Goal: Task Accomplishment & Management: Manage account settings

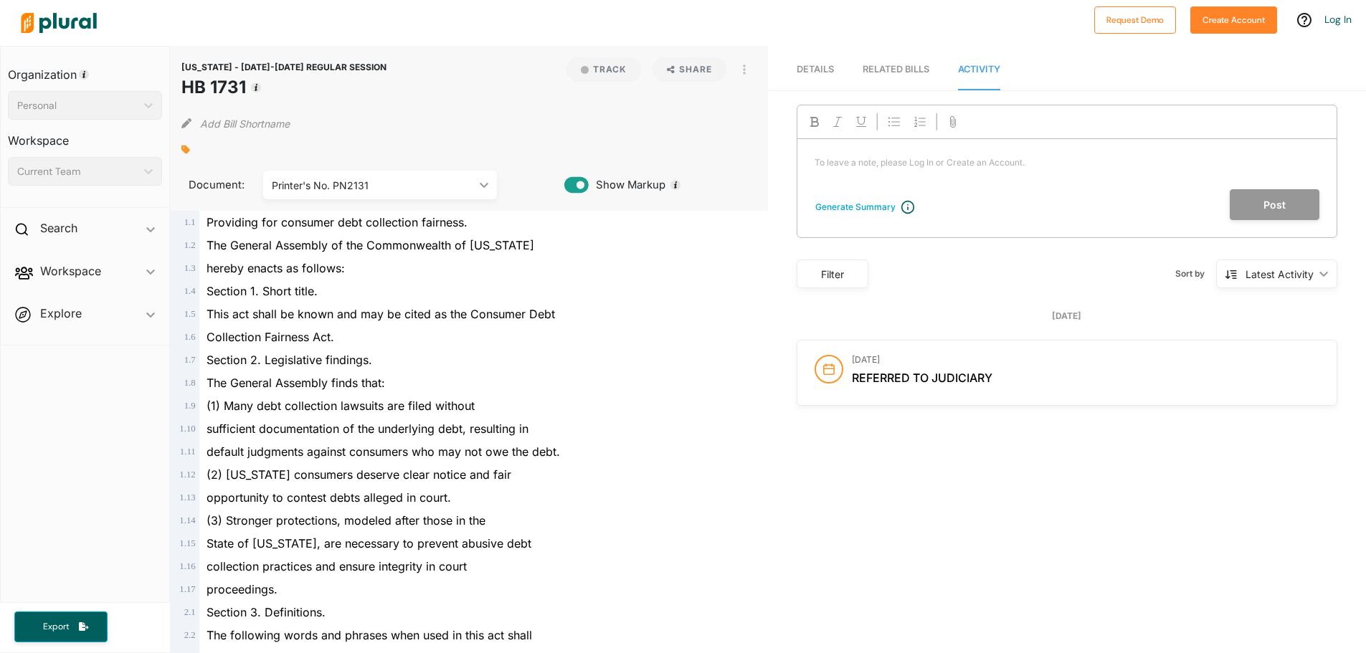
scroll to position [358, 0]
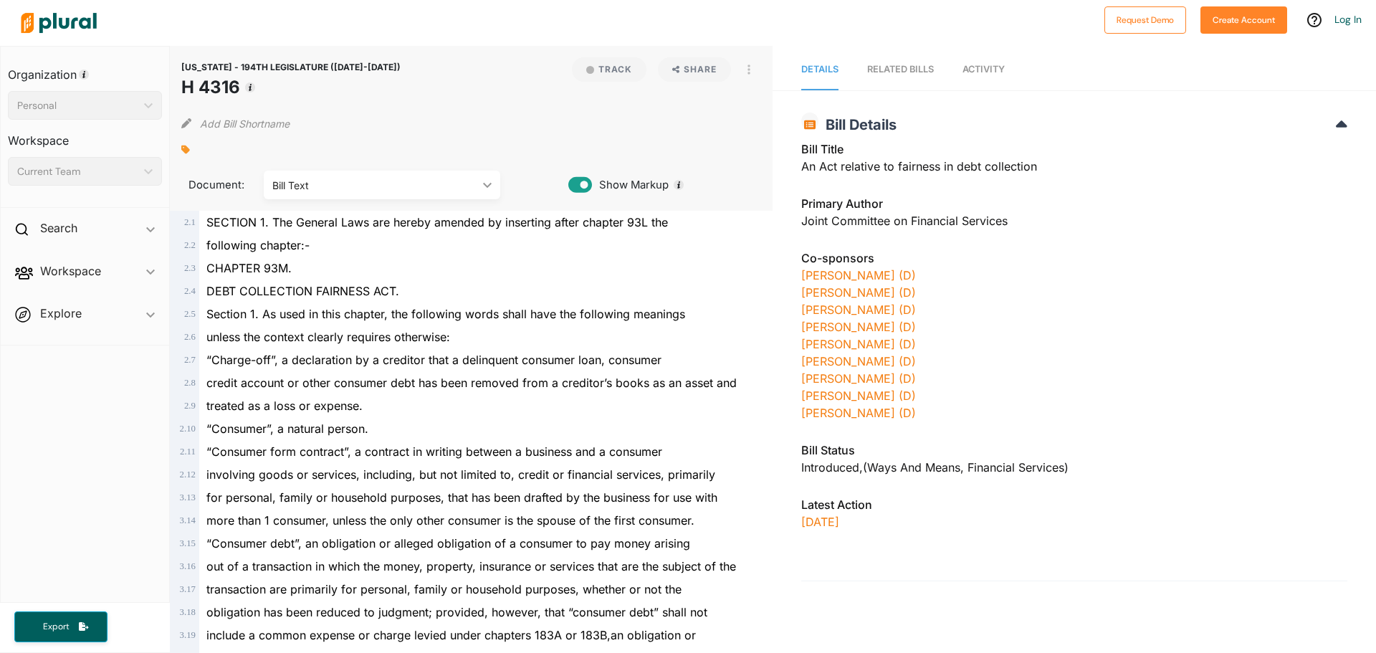
click at [880, 64] on div "RELATED BILLS" at bounding box center [900, 69] width 67 height 14
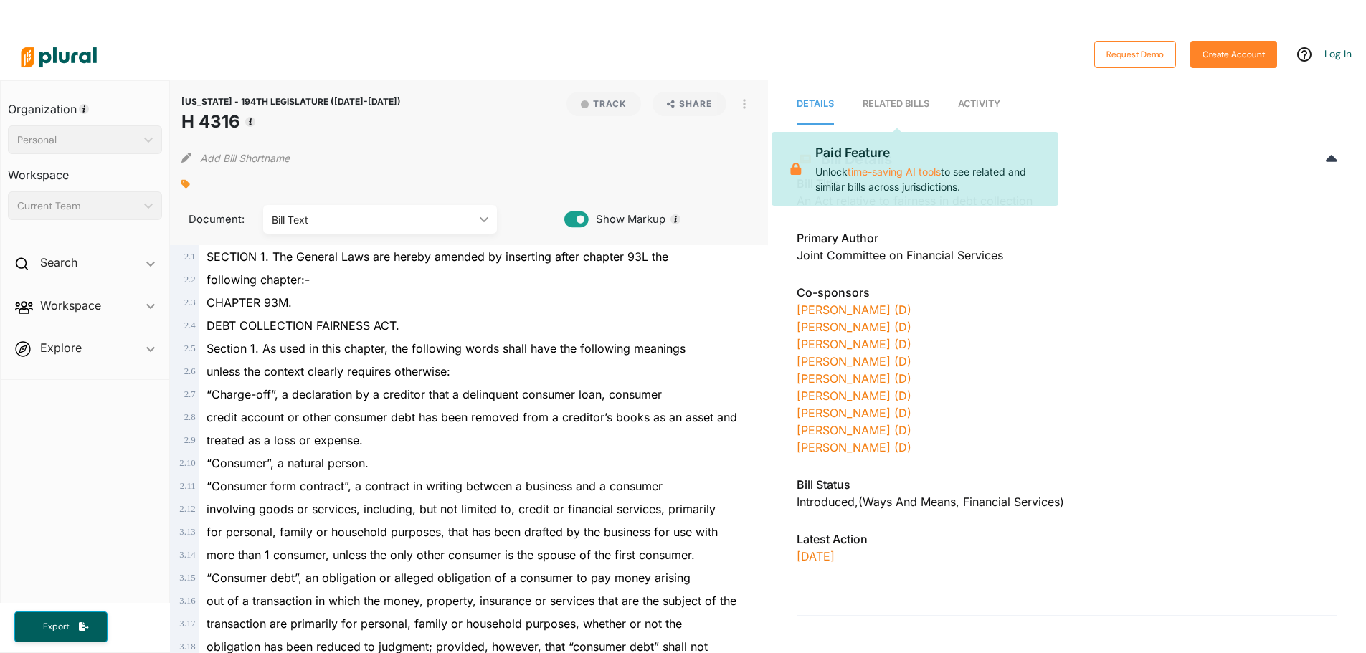
click at [1125, 208] on div "Bill Title An Act relative to fairness in debt collection" at bounding box center [1066, 196] width 541 height 43
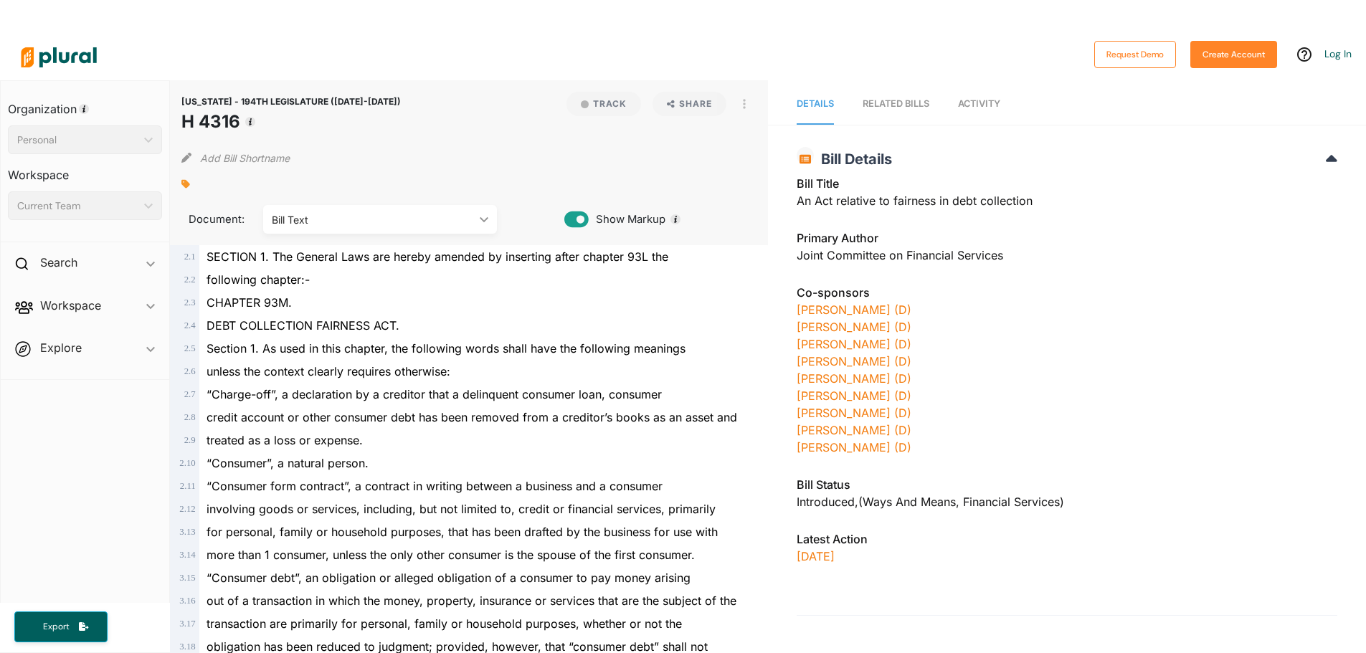
click at [876, 100] on div "RELATED BILLS" at bounding box center [895, 104] width 67 height 14
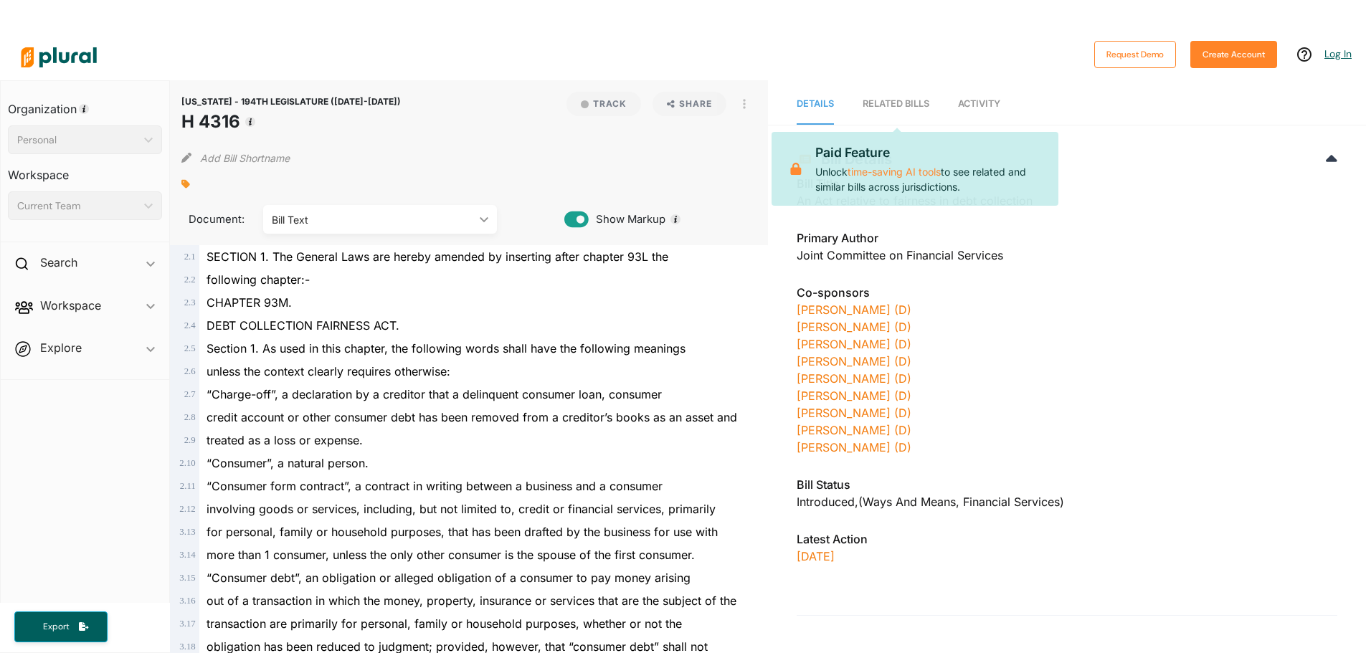
click at [1338, 55] on link "Log In" at bounding box center [1337, 53] width 27 height 13
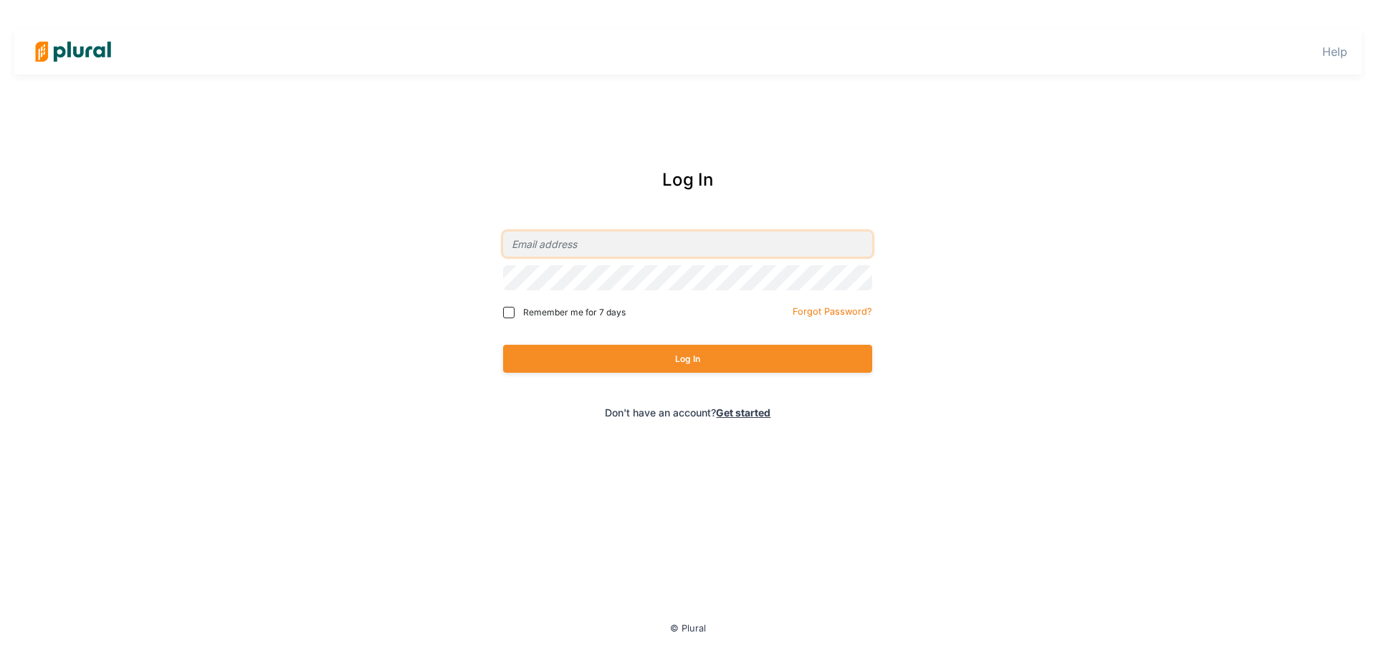
click at [581, 240] on input "email" at bounding box center [687, 244] width 369 height 25
type input "eleanor_huyett@comcast.com"
click at [503, 345] on button "Log In" at bounding box center [687, 359] width 369 height 28
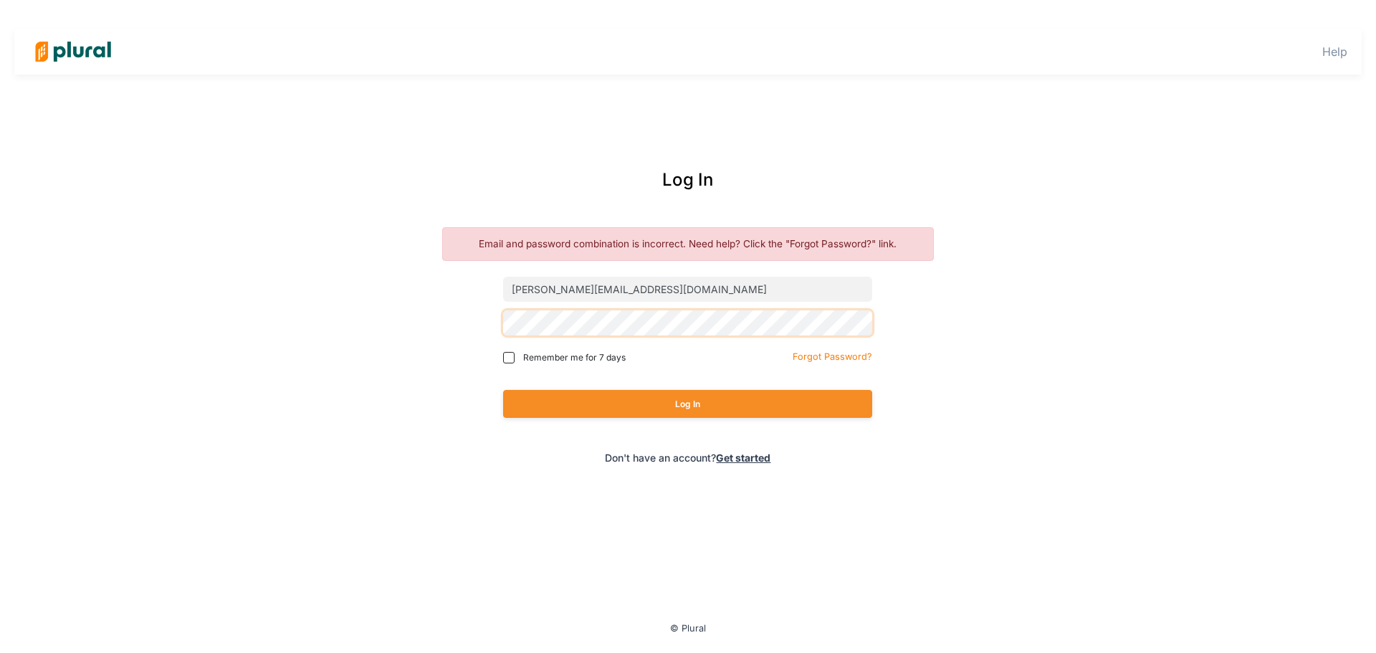
click at [441, 328] on div "Log In Email and password combination is incorrect. Need help? Click the "Forgo…" at bounding box center [688, 316] width 579 height 326
click at [503, 390] on button "Log In" at bounding box center [687, 404] width 369 height 28
click at [835, 352] on small "Forgot Password?" at bounding box center [833, 356] width 80 height 11
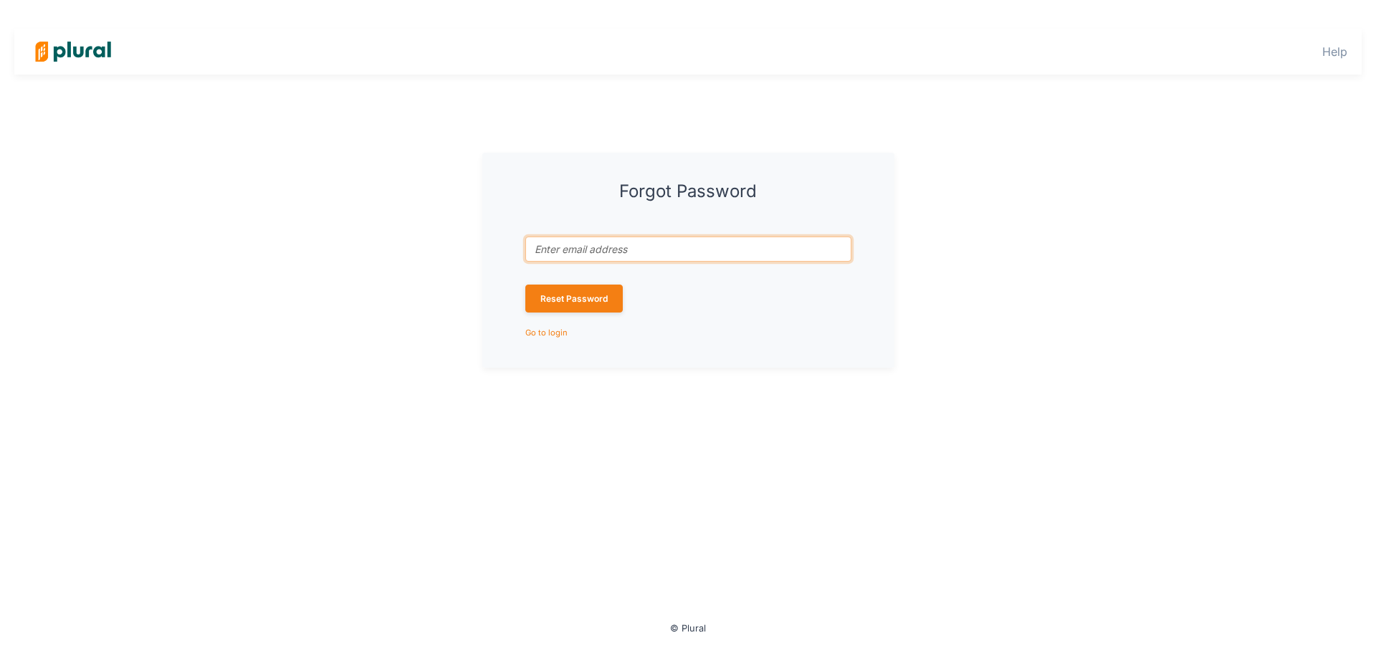
click at [581, 242] on input "Email address associated with account *" at bounding box center [688, 249] width 326 height 25
type input "eleanor_huyett@comcast.com"
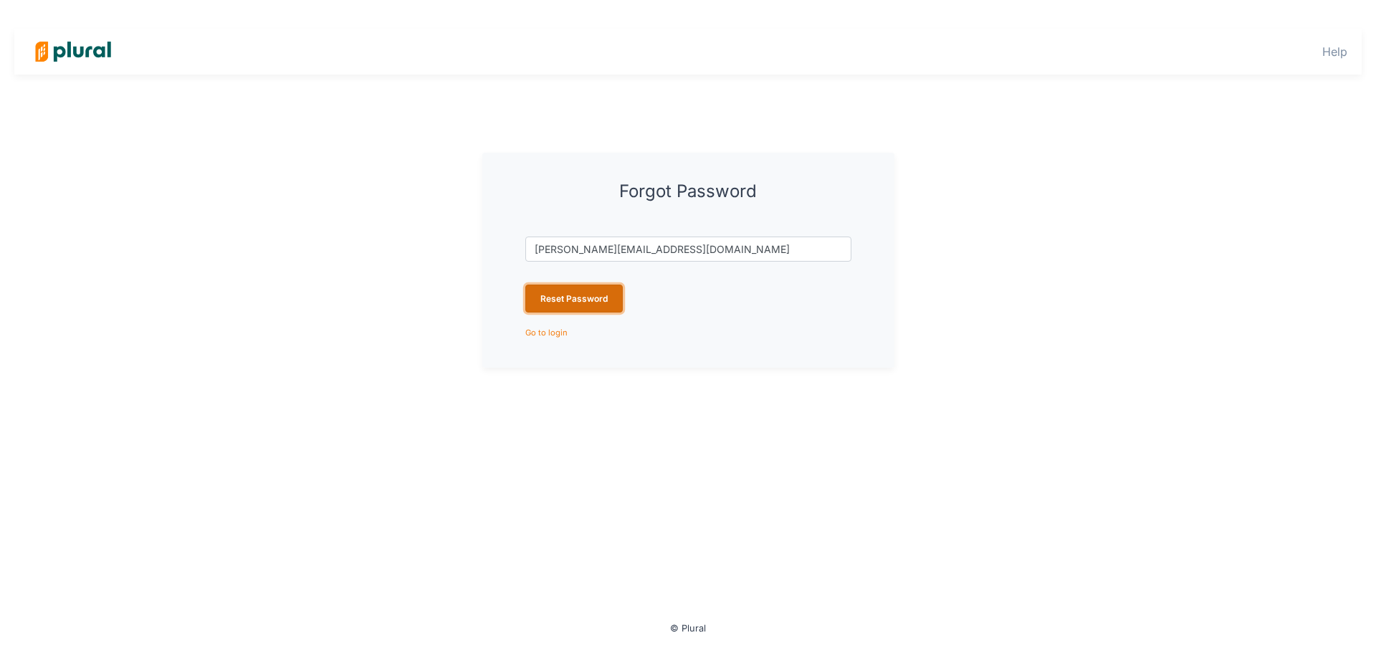
click at [579, 305] on button "Reset Password" at bounding box center [573, 299] width 97 height 28
